Goal: Transaction & Acquisition: Purchase product/service

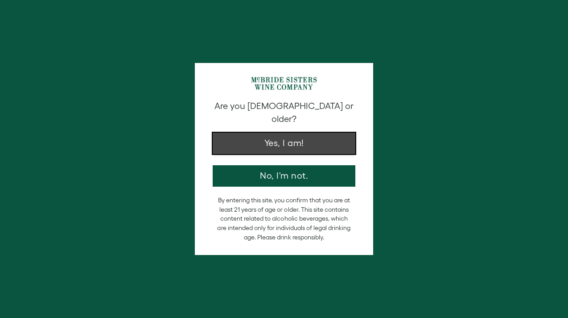
click at [273, 137] on button "Yes, I am!" at bounding box center [284, 142] width 143 height 21
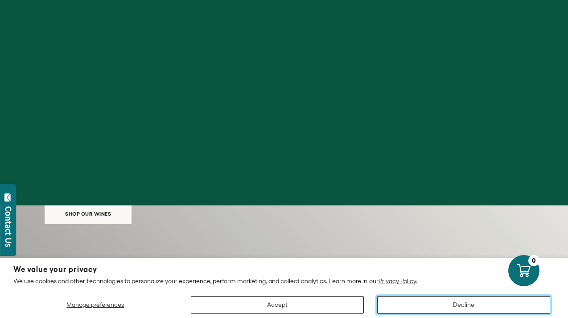
click at [446, 306] on button "Decline" at bounding box center [463, 304] width 173 height 17
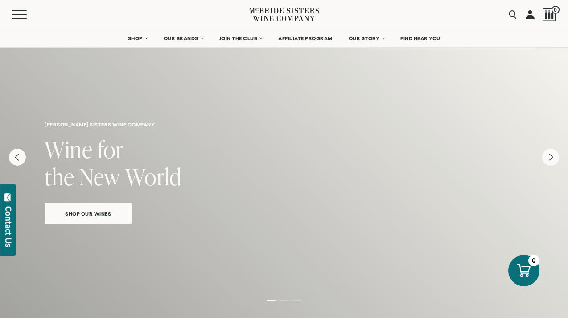
click at [78, 212] on span "Shop Our Wines" at bounding box center [88, 213] width 77 height 10
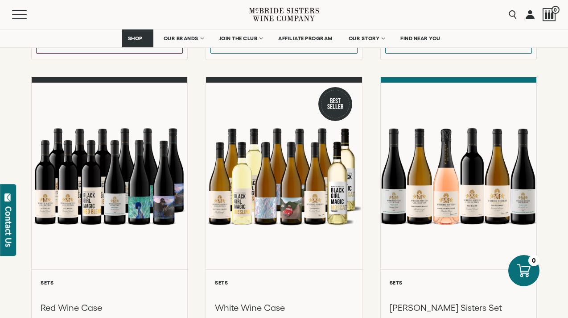
scroll to position [675, 0]
